Goal: Book appointment/travel/reservation

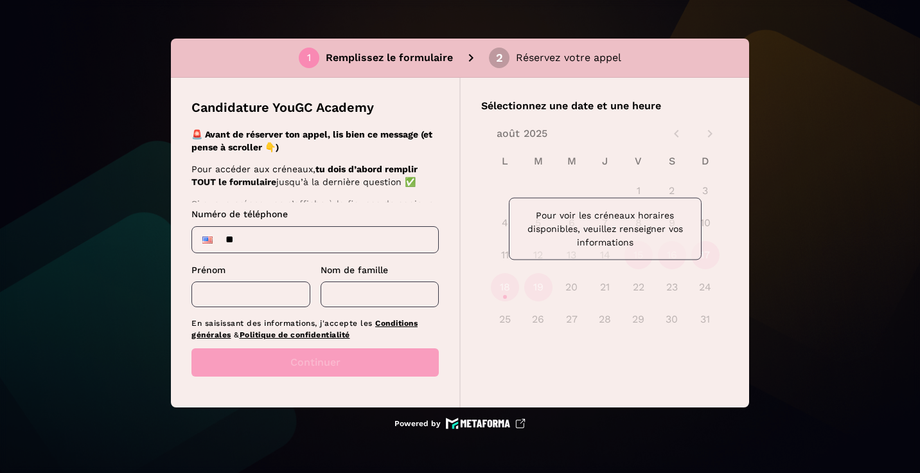
click at [766, 7] on div "1 Remplissez le formulaire 2 Réservez votre appel Candidature YouGC Academy 🚨 A…" at bounding box center [460, 236] width 920 height 473
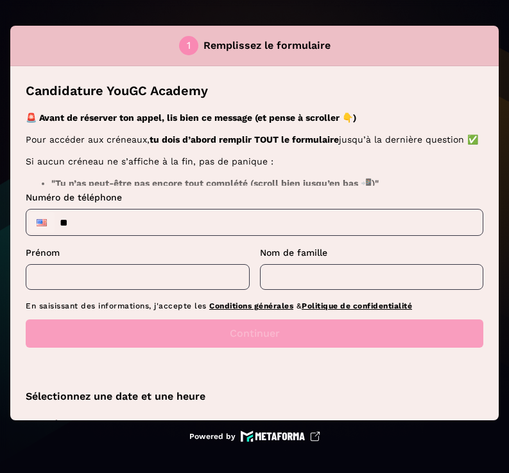
click at [280, 226] on input "**" at bounding box center [254, 222] width 457 height 26
click at [233, 231] on input "**" at bounding box center [254, 222] width 457 height 26
type input "**********"
click at [151, 276] on input "text" at bounding box center [138, 277] width 224 height 26
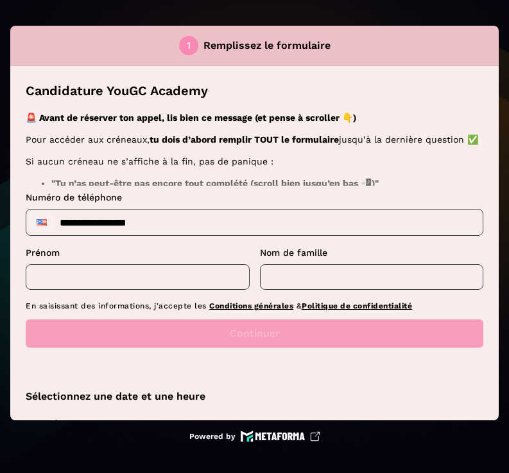
type input "****"
type input "******"
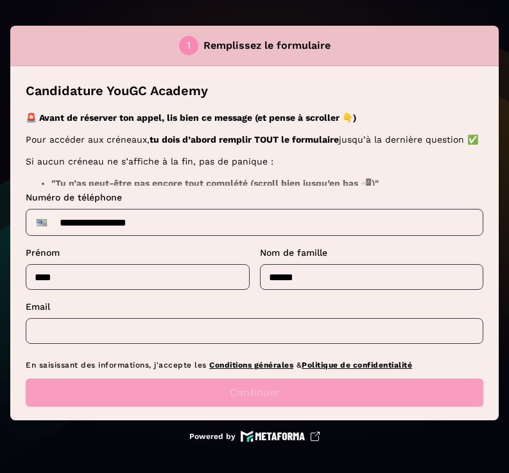
click at [290, 274] on input "******" at bounding box center [372, 277] width 224 height 26
click at [208, 331] on input "text" at bounding box center [255, 331] width 458 height 26
type input "*"
click at [137, 330] on input "text" at bounding box center [255, 331] width 458 height 26
click at [119, 331] on input "text" at bounding box center [255, 331] width 458 height 26
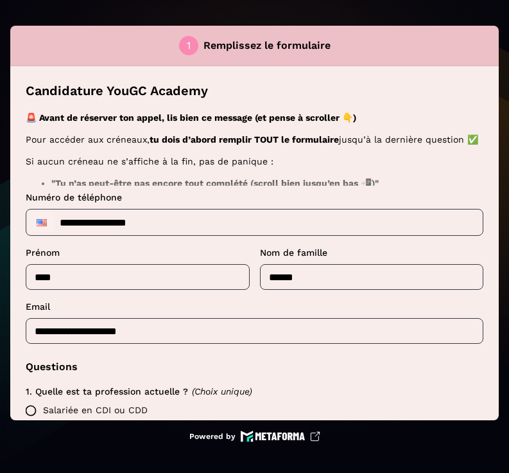
scroll to position [293, 0]
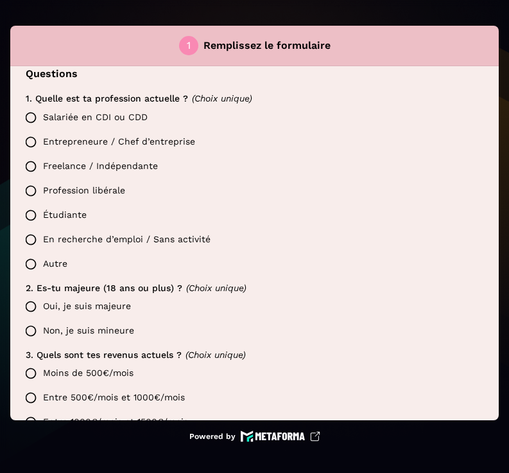
type input "**********"
click at [112, 118] on label "Salariée en CDI ou CDD" at bounding box center [251, 117] width 465 height 24
click at [52, 114] on label "Salariée en CDI ou CDD" at bounding box center [251, 117] width 465 height 24
click at [59, 303] on label "Oui, je suis majeure" at bounding box center [251, 306] width 465 height 24
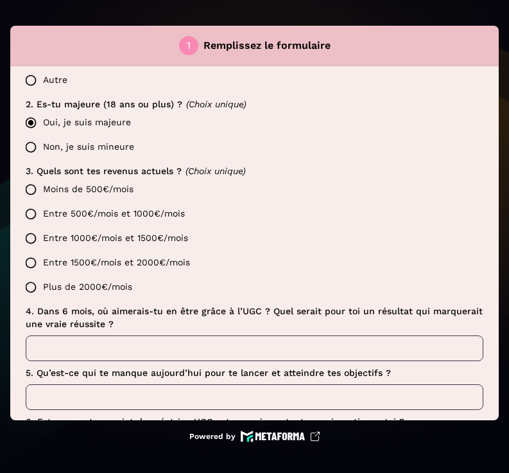
click at [119, 186] on label "Moins de 500€/mois" at bounding box center [251, 189] width 465 height 24
click at [79, 188] on label "Moins de 500€/mois" at bounding box center [251, 189] width 465 height 24
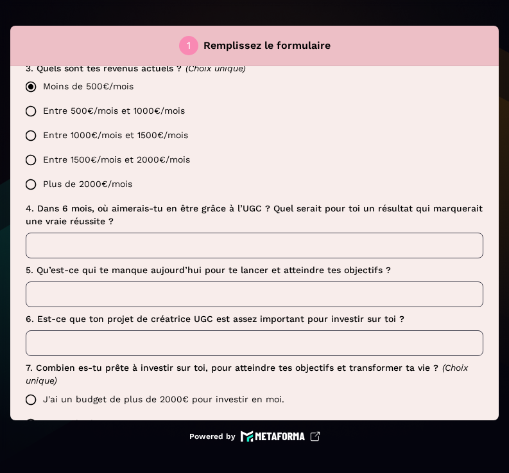
scroll to position [589, 0]
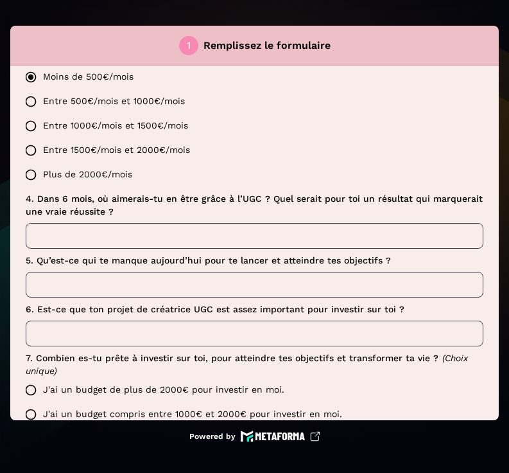
click at [161, 242] on input "text" at bounding box center [255, 236] width 458 height 26
type input "****"
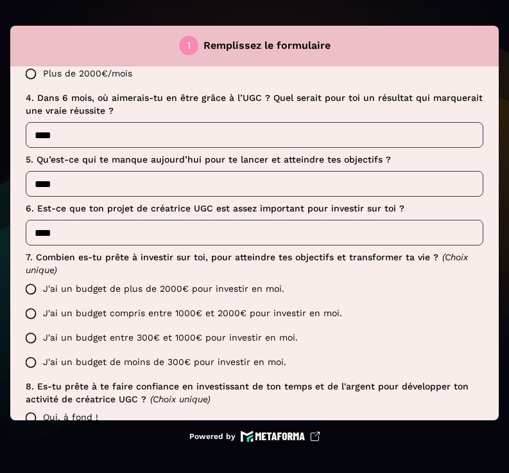
scroll to position [699, 0]
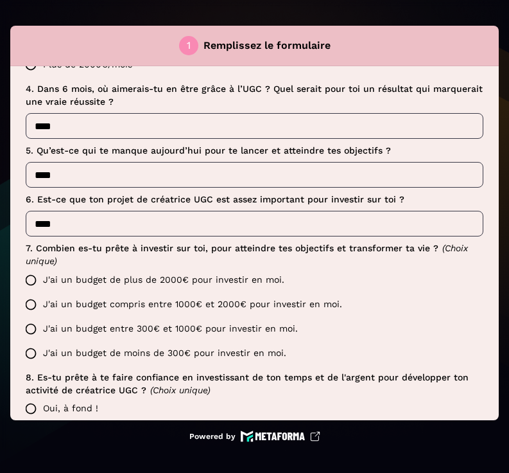
type input "****"
click at [184, 282] on label "J'ai un budget de plus de 2000€ pour investir en moi." at bounding box center [251, 280] width 465 height 24
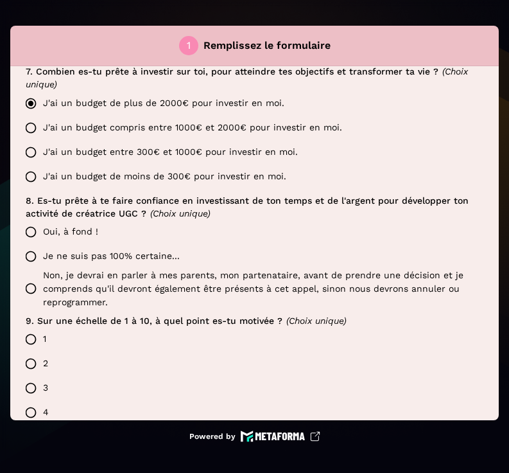
scroll to position [881, 0]
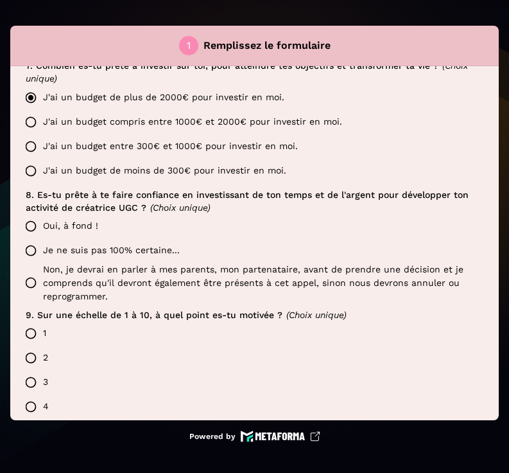
click at [91, 222] on label "Oui, à fond !" at bounding box center [251, 226] width 465 height 24
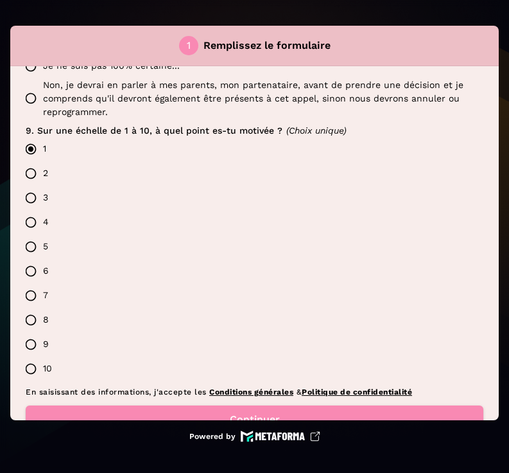
scroll to position [1105, 0]
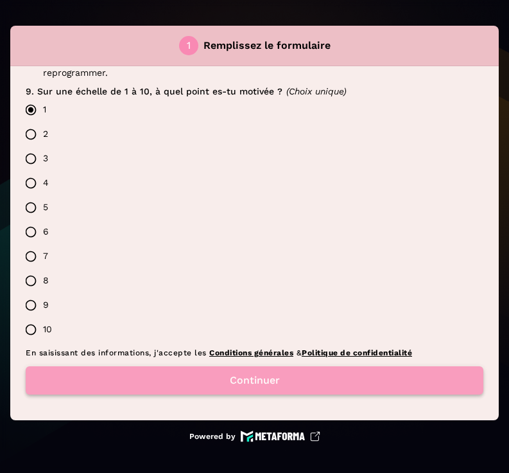
click at [190, 376] on button "Continuer" at bounding box center [255, 380] width 458 height 28
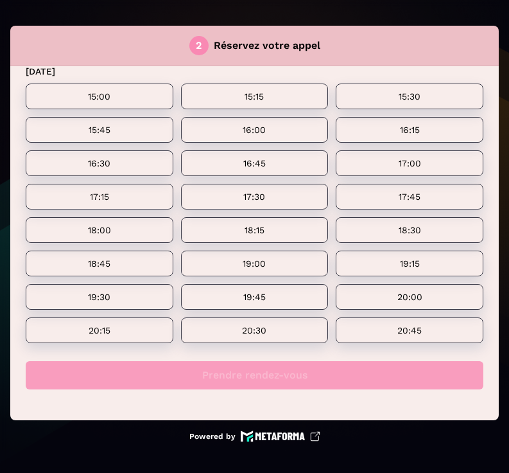
scroll to position [0, 0]
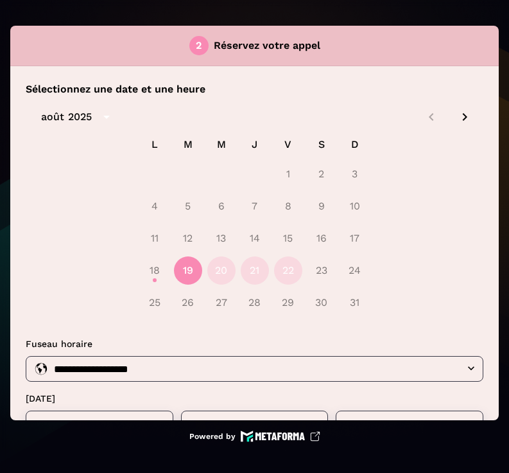
click at [457, 115] on icon "Next month" at bounding box center [464, 116] width 15 height 15
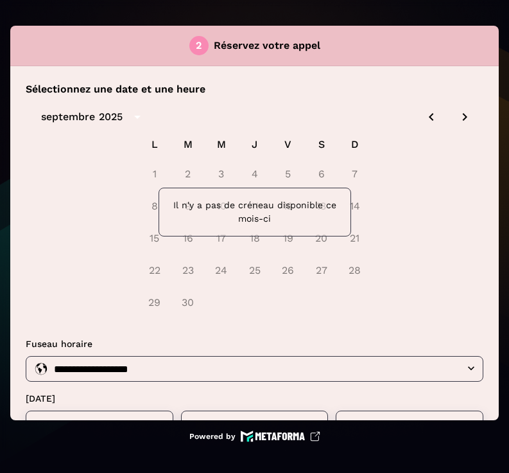
click at [424, 118] on icon "Previous month" at bounding box center [431, 116] width 15 height 15
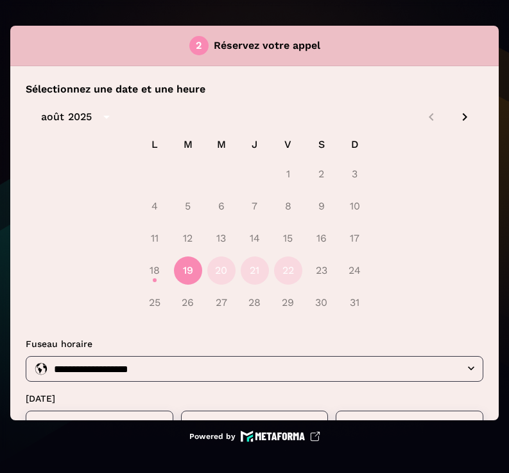
click at [459, 116] on icon "Next month" at bounding box center [464, 116] width 15 height 15
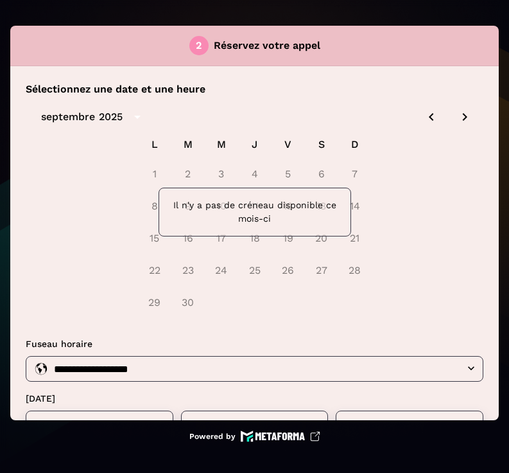
click at [424, 118] on icon "Previous month" at bounding box center [431, 116] width 15 height 15
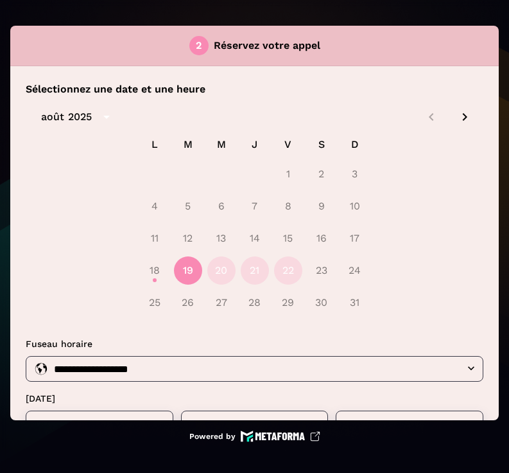
click at [457, 118] on icon "Next month" at bounding box center [464, 116] width 15 height 15
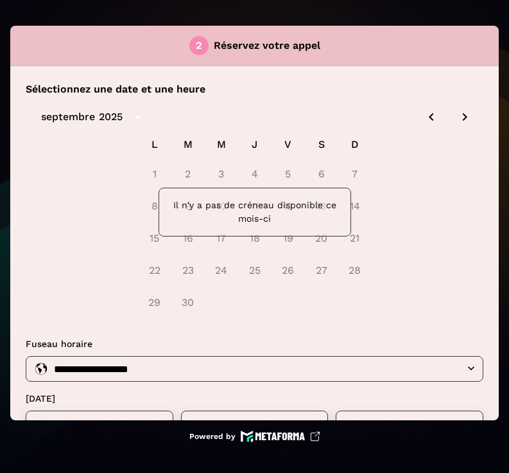
click at [424, 116] on icon "Previous month" at bounding box center [431, 116] width 15 height 15
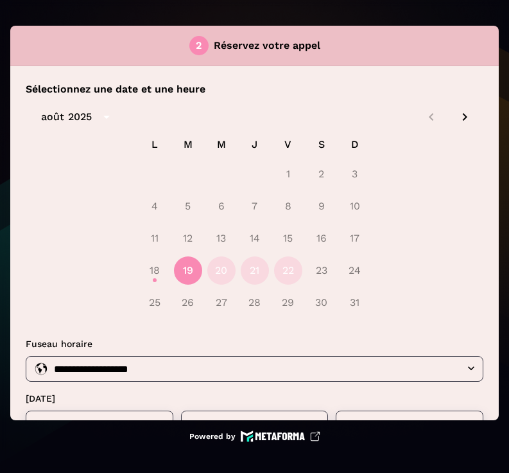
drag, startPoint x: 457, startPoint y: 116, endPoint x: 443, endPoint y: 116, distance: 14.1
click at [463, 116] on icon "Next month" at bounding box center [465, 117] width 4 height 8
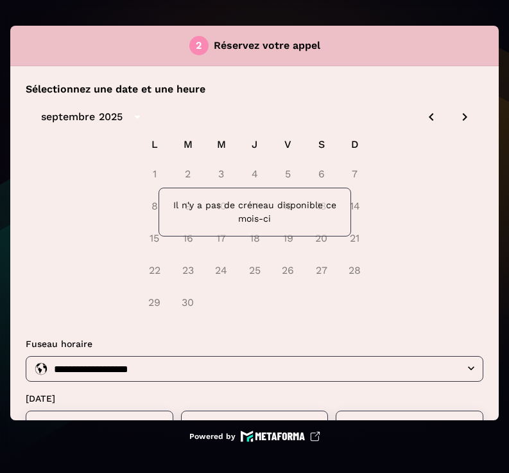
click at [429, 114] on icon "Previous month" at bounding box center [431, 117] width 4 height 8
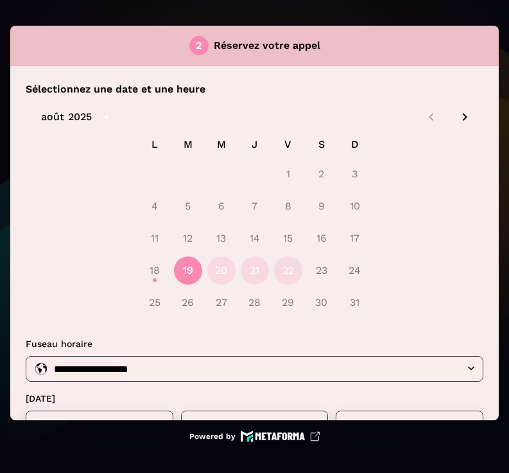
click at [457, 118] on icon "Next month" at bounding box center [464, 116] width 15 height 15
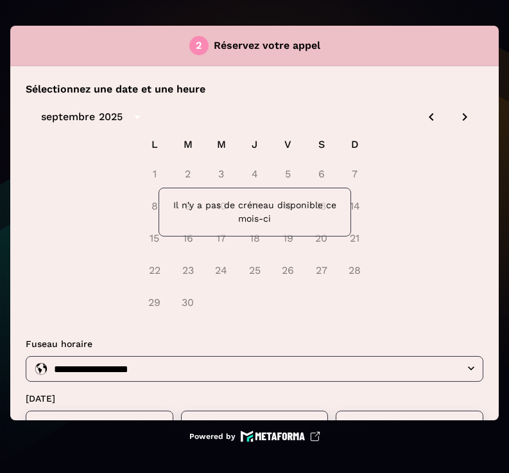
click at [424, 119] on icon "Previous month" at bounding box center [431, 116] width 15 height 15
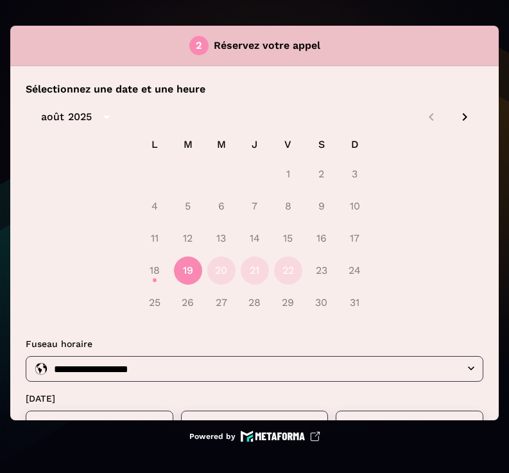
click at [457, 116] on icon "Next month" at bounding box center [464, 116] width 15 height 15
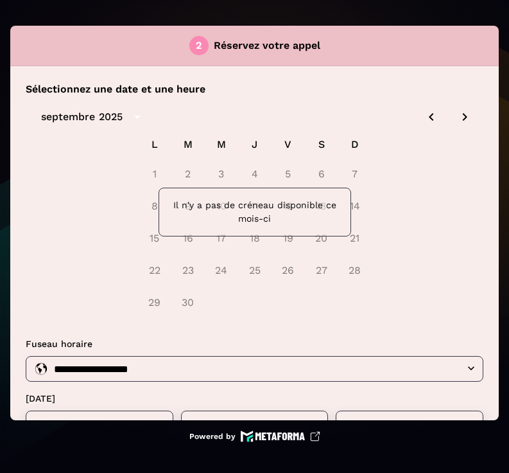
drag, startPoint x: 421, startPoint y: 117, endPoint x: 432, endPoint y: 117, distance: 10.9
click at [424, 117] on icon "Previous month" at bounding box center [431, 116] width 15 height 15
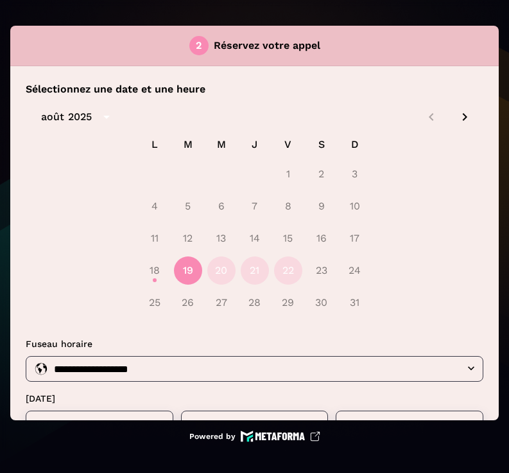
click at [463, 117] on icon "Next month" at bounding box center [465, 117] width 4 height 8
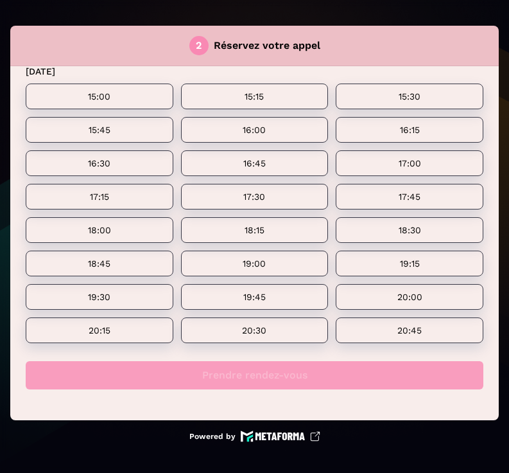
scroll to position [17, 0]
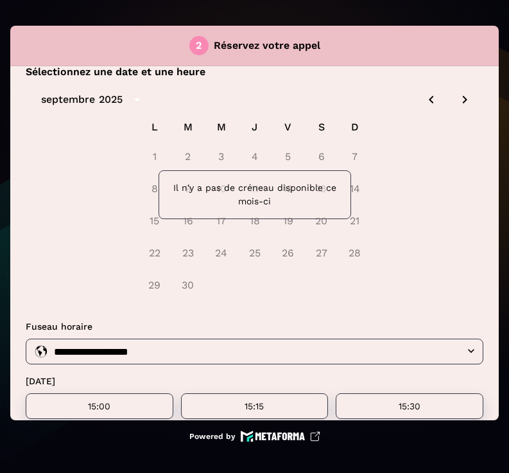
click at [457, 57] on div "2 Réservez votre appel" at bounding box center [254, 46] width 489 height 40
click at [449, 52] on div "2 Réservez votre appel" at bounding box center [254, 46] width 489 height 40
click at [446, 51] on div "2 Réservez votre appel" at bounding box center [254, 46] width 489 height 40
click at [462, 48] on div "2 Réservez votre appel" at bounding box center [254, 46] width 489 height 40
click at [472, 312] on div "**********" at bounding box center [255, 481] width 458 height 343
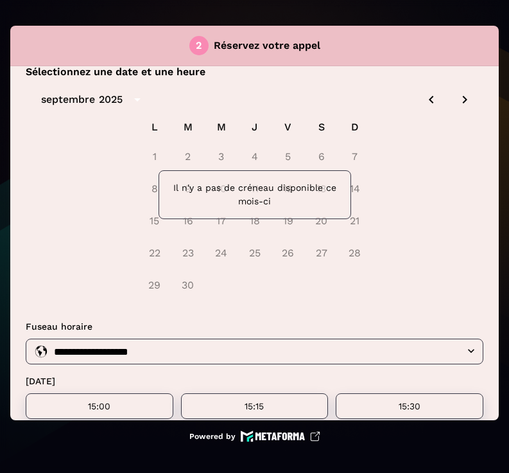
click at [464, 42] on div "2 Réservez votre appel" at bounding box center [254, 46] width 489 height 40
click at [473, 328] on p "Fuseau horaire" at bounding box center [255, 326] width 458 height 13
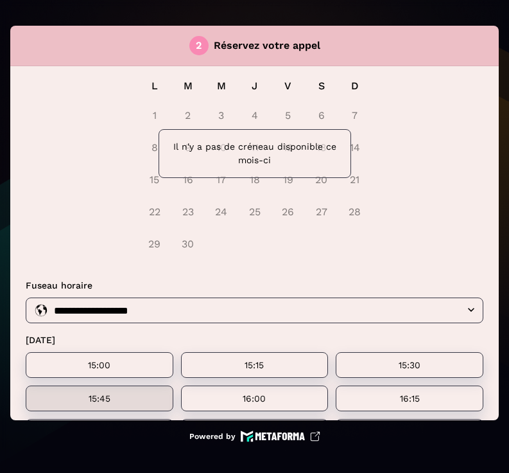
scroll to position [101, 0]
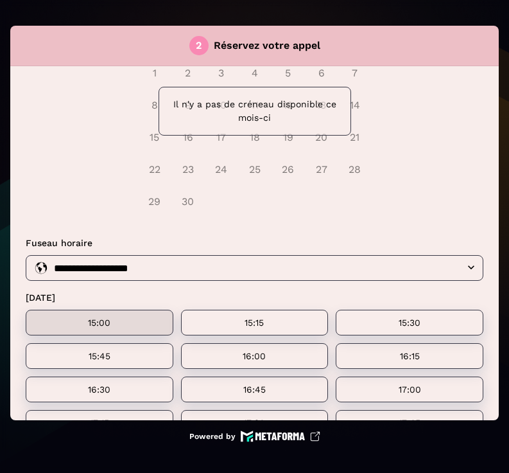
click at [126, 327] on p "15:00" at bounding box center [99, 322] width 117 height 10
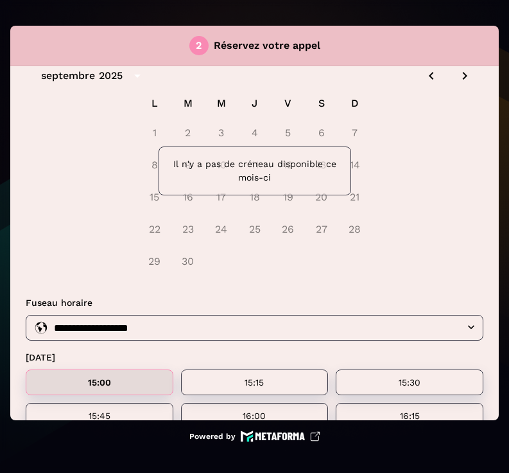
scroll to position [41, 0]
click at [429, 73] on icon "Previous month" at bounding box center [431, 76] width 4 height 8
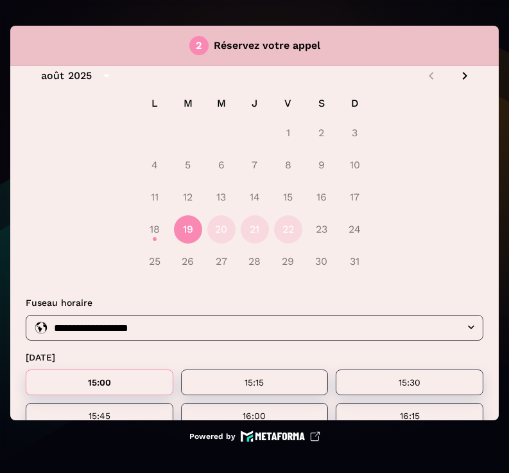
click at [180, 231] on button "19" at bounding box center [188, 229] width 28 height 28
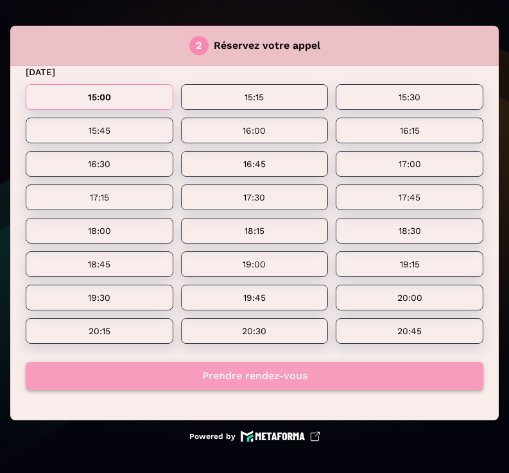
scroll to position [327, 0]
click at [276, 378] on button "Prendre rendez-vous" at bounding box center [255, 375] width 458 height 28
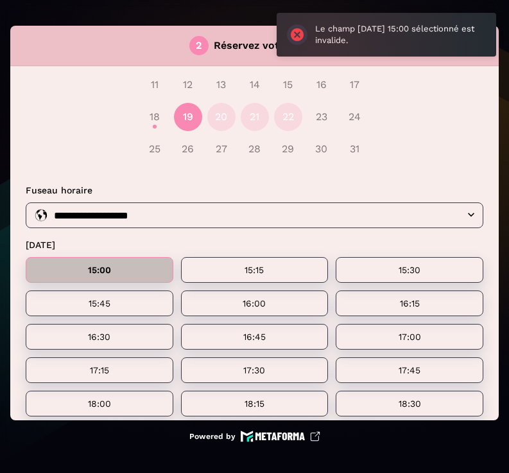
scroll to position [145, 0]
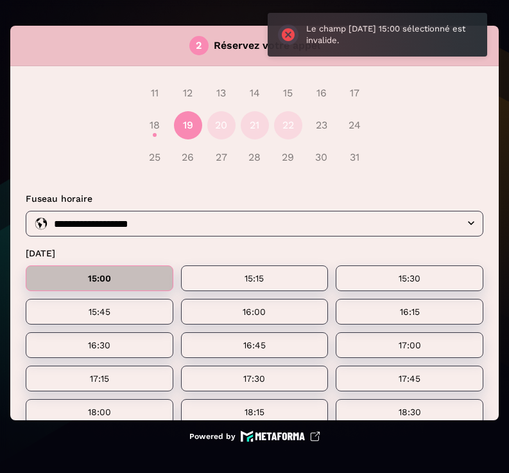
drag, startPoint x: 385, startPoint y: 39, endPoint x: 376, endPoint y: 40, distance: 9.1
click at [376, 40] on div "Le champ 19/08/2025 15:00 sélectionné est invalide." at bounding box center [378, 35] width 220 height 44
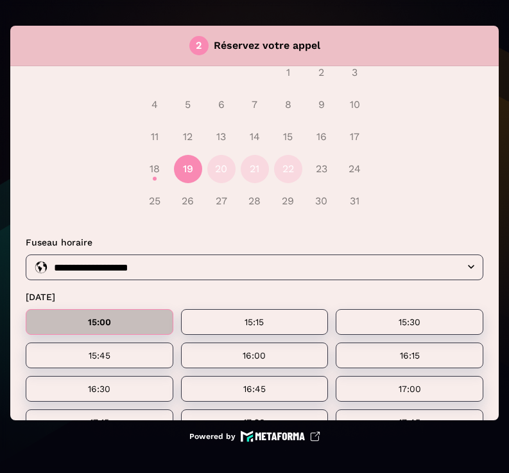
scroll to position [0, 0]
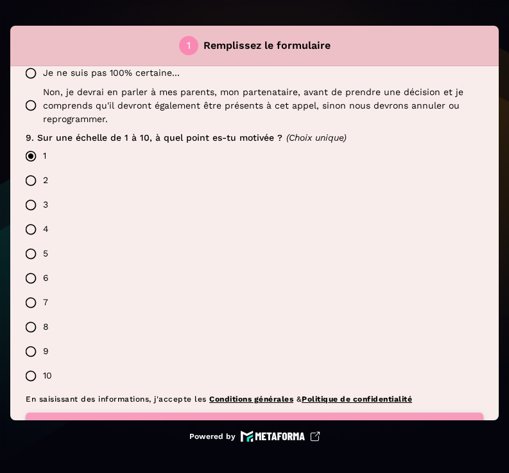
scroll to position [1105, 0]
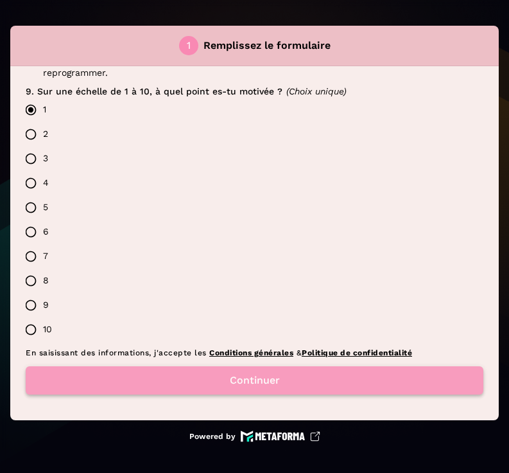
click at [251, 386] on button "Continuer" at bounding box center [255, 380] width 458 height 28
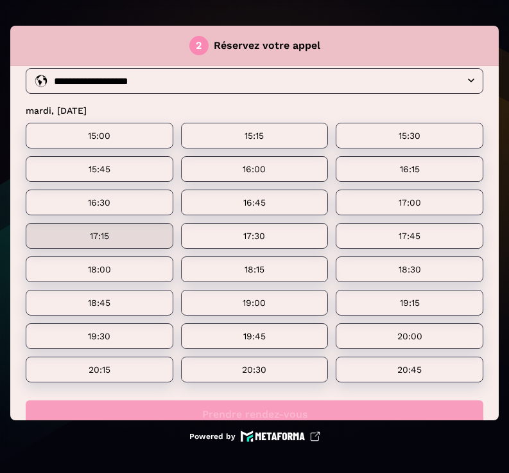
scroll to position [292, 0]
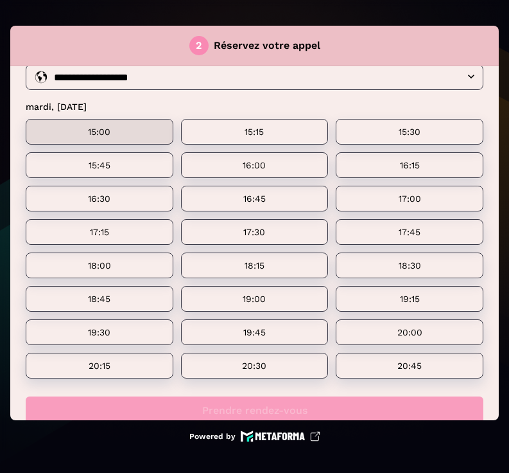
click at [137, 139] on div "15:00" at bounding box center [100, 132] width 148 height 26
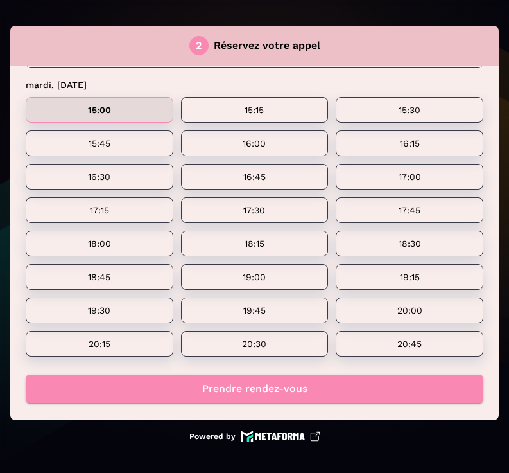
scroll to position [327, 0]
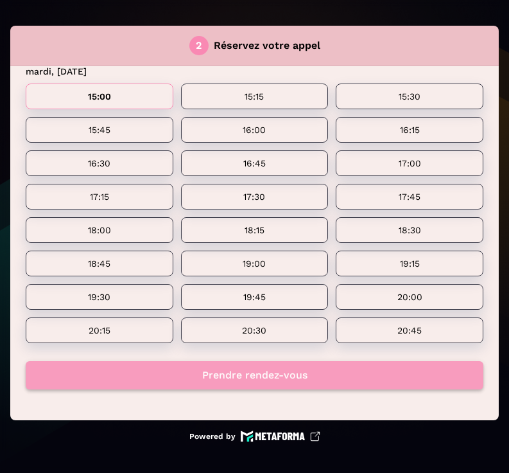
click at [237, 372] on button "Prendre rendez-vous" at bounding box center [255, 375] width 458 height 28
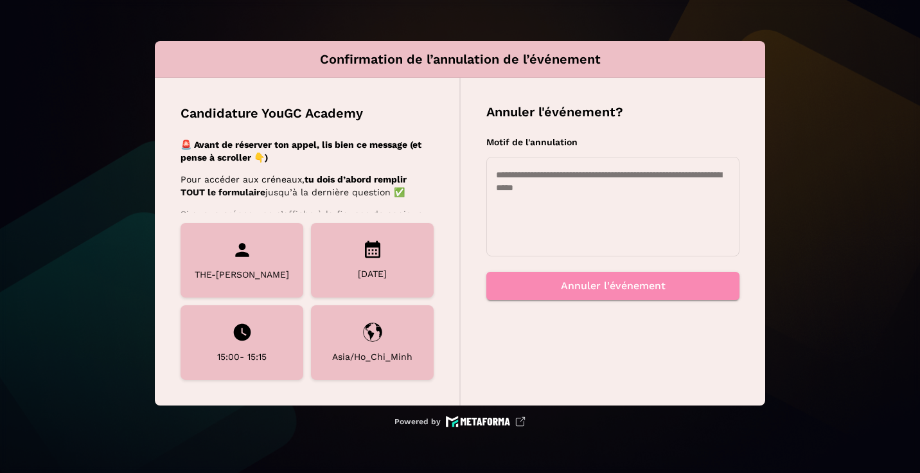
click at [554, 210] on textarea at bounding box center [613, 206] width 234 height 77
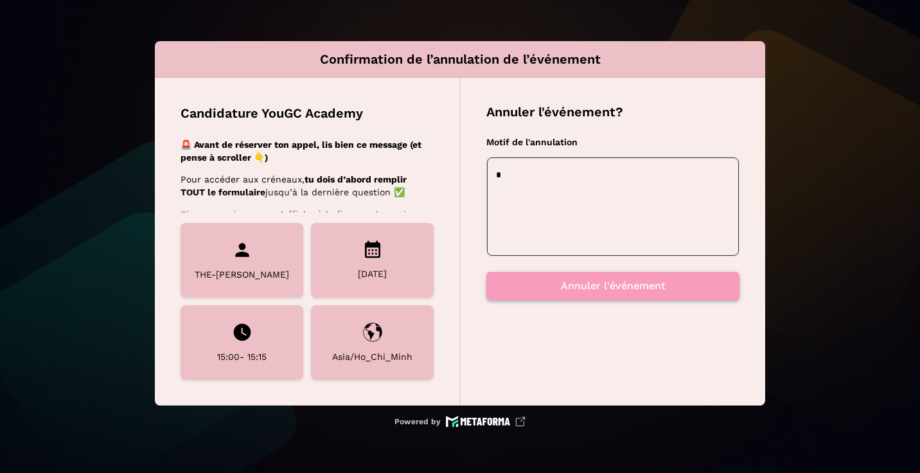
type textarea "*"
click at [565, 283] on button "Annuler l'événement" at bounding box center [612, 286] width 253 height 28
click at [558, 287] on button "Annuler l'événement" at bounding box center [612, 286] width 253 height 28
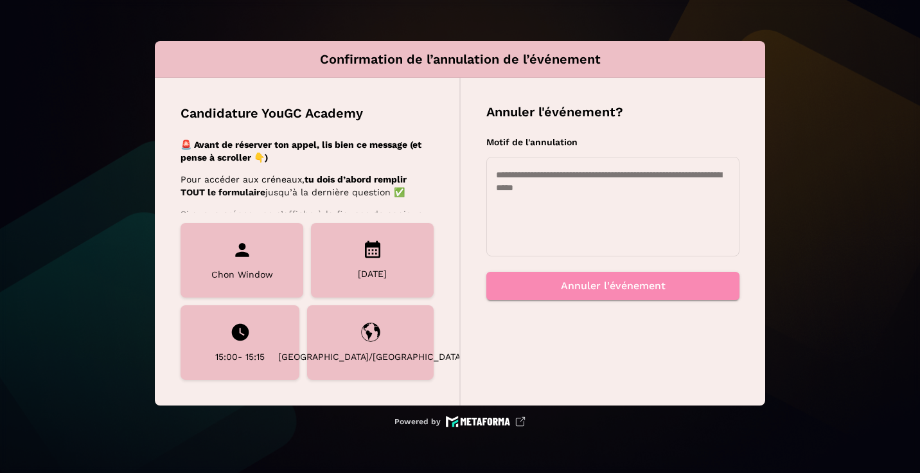
click at [547, 214] on textarea at bounding box center [613, 206] width 234 height 77
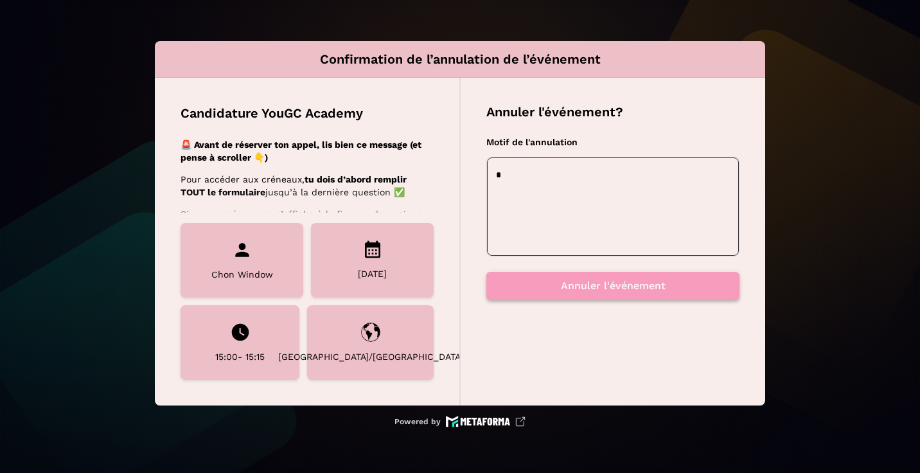
type textarea "*"
click at [576, 288] on button "Annuler l'événement" at bounding box center [612, 286] width 253 height 28
